Goal: Transaction & Acquisition: Subscribe to service/newsletter

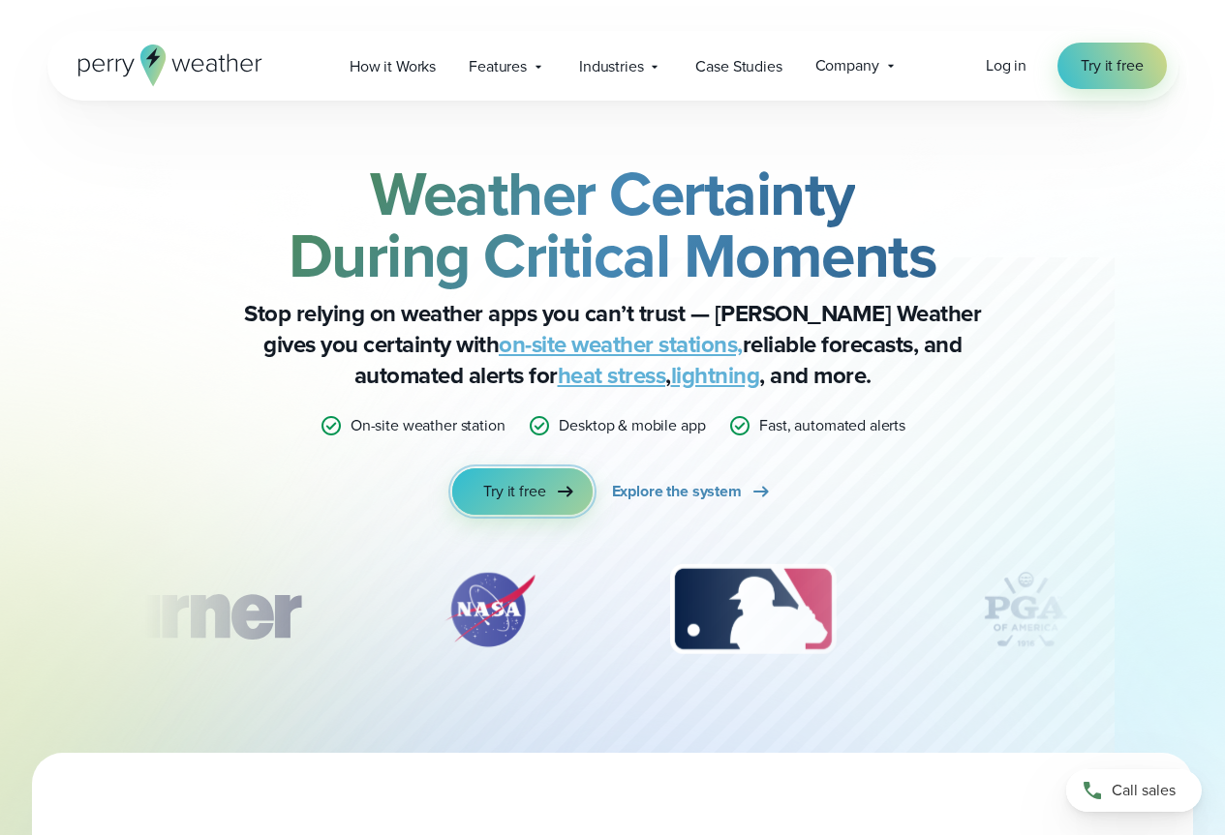
click at [536, 487] on span "Try it free" at bounding box center [514, 491] width 62 height 23
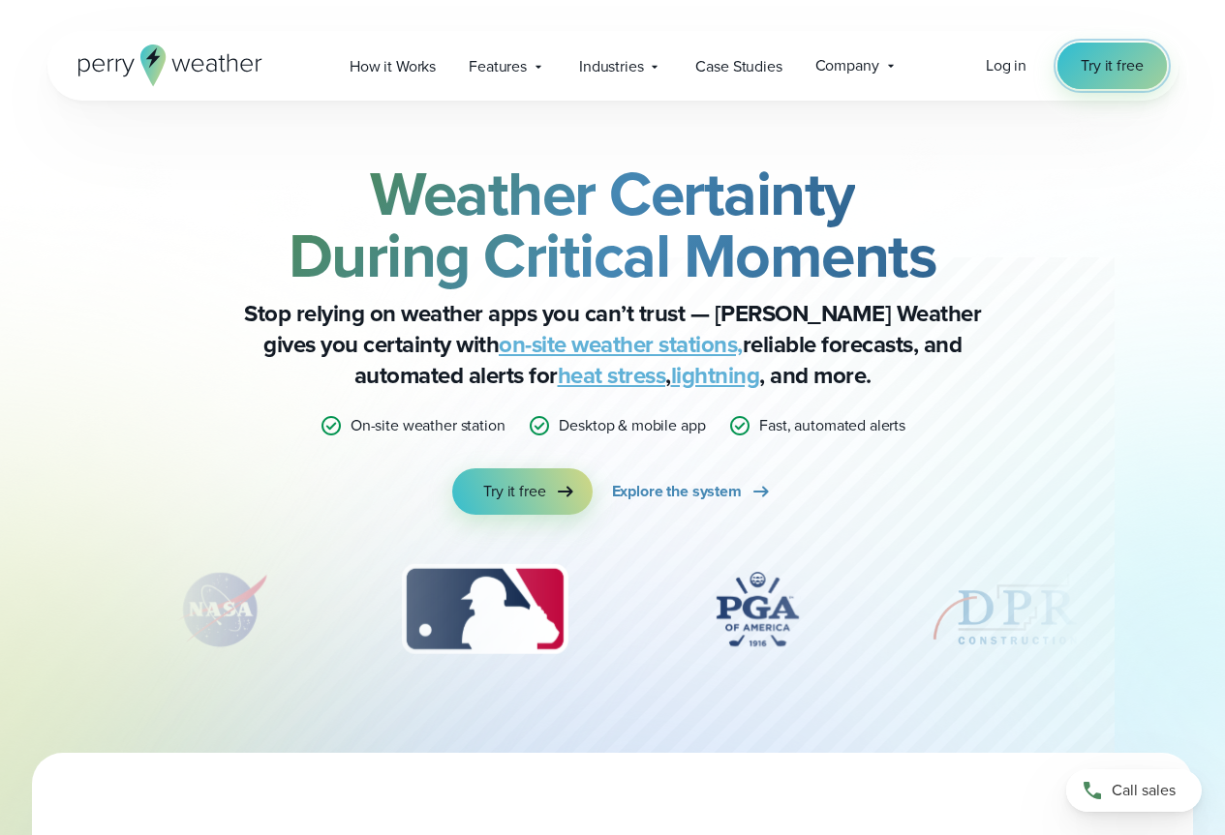
click at [1103, 65] on span "Try it free" at bounding box center [1111, 65] width 62 height 23
